Goal: Task Accomplishment & Management: Manage account settings

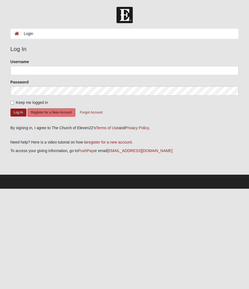
click at [20, 113] on button "Log In" at bounding box center [18, 113] width 16 height 8
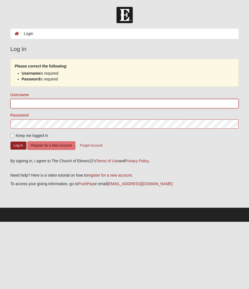
click at [54, 106] on input "Username" at bounding box center [124, 103] width 229 height 9
type input "SunnyTeresa"
click at [18, 145] on button "Log In" at bounding box center [18, 146] width 16 height 8
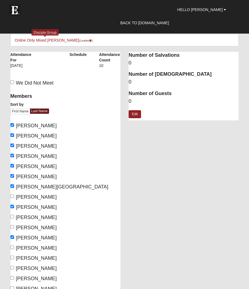
click at [34, 42] on link "Online Only Mixed [PERSON_NAME] (Leader )" at bounding box center [54, 40] width 78 height 4
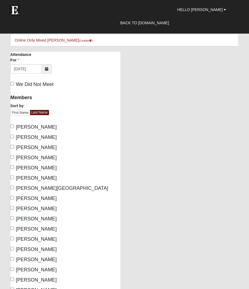
click at [168, 16] on link "Back to [DOMAIN_NAME]" at bounding box center [144, 23] width 57 height 14
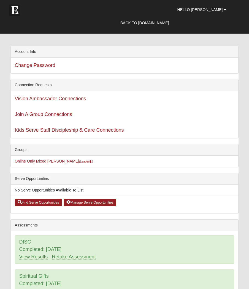
click at [42, 162] on link "Online Only Mixed [PERSON_NAME] (Leader )" at bounding box center [54, 161] width 78 height 4
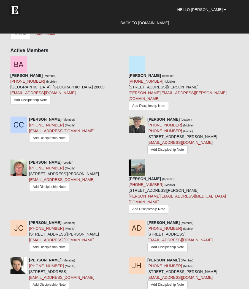
scroll to position [283, 0]
